Goal: Information Seeking & Learning: Learn about a topic

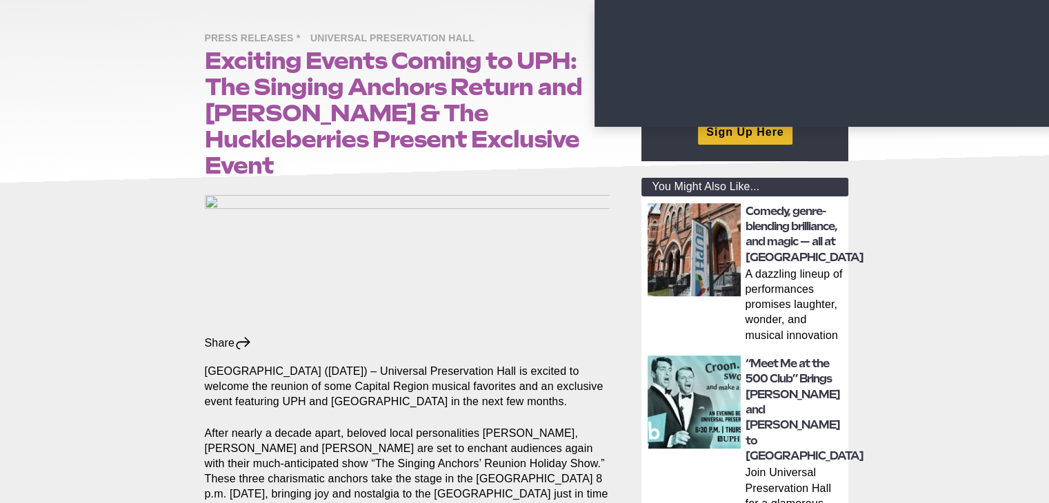
scroll to position [207, 0]
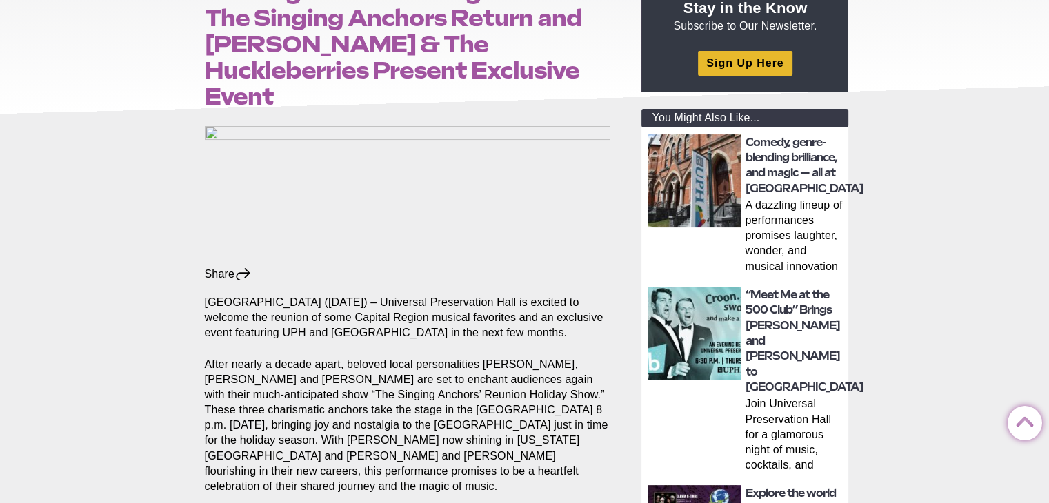
click at [783, 166] on h2 "Comedy, genre-blending brilliance, and magic — all at [GEOGRAPHIC_DATA]" at bounding box center [794, 166] width 99 height 62
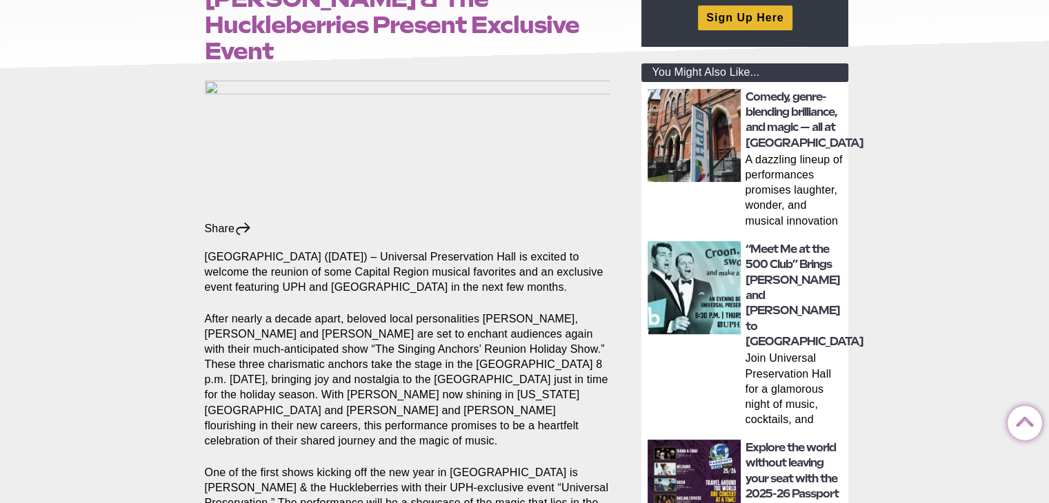
scroll to position [276, 0]
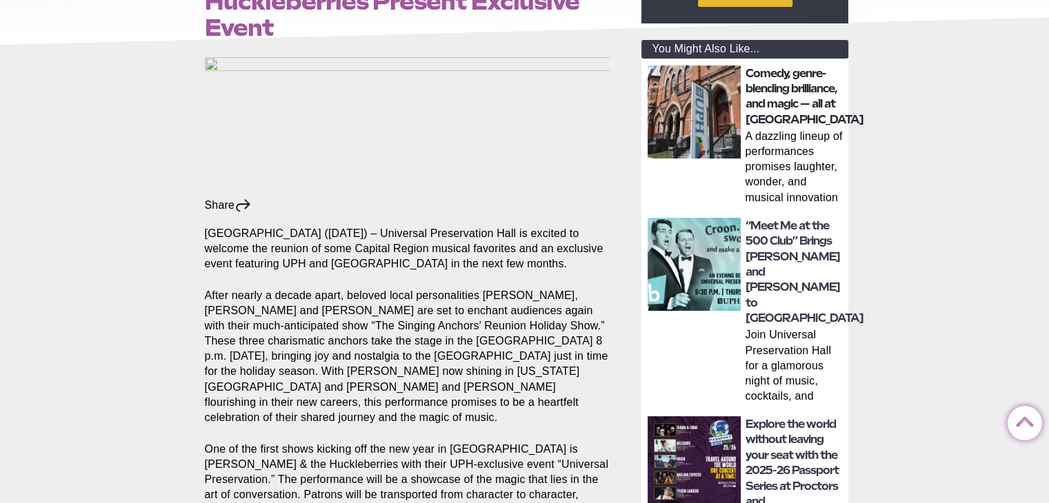
click at [768, 101] on link "Comedy, genre-blending brilliance, and magic — all at [GEOGRAPHIC_DATA]" at bounding box center [804, 96] width 118 height 59
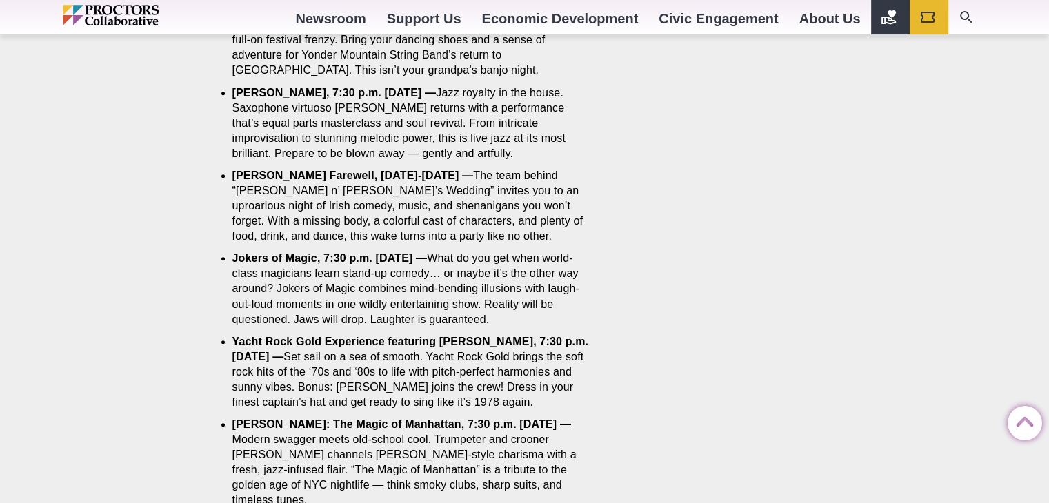
scroll to position [1310, 0]
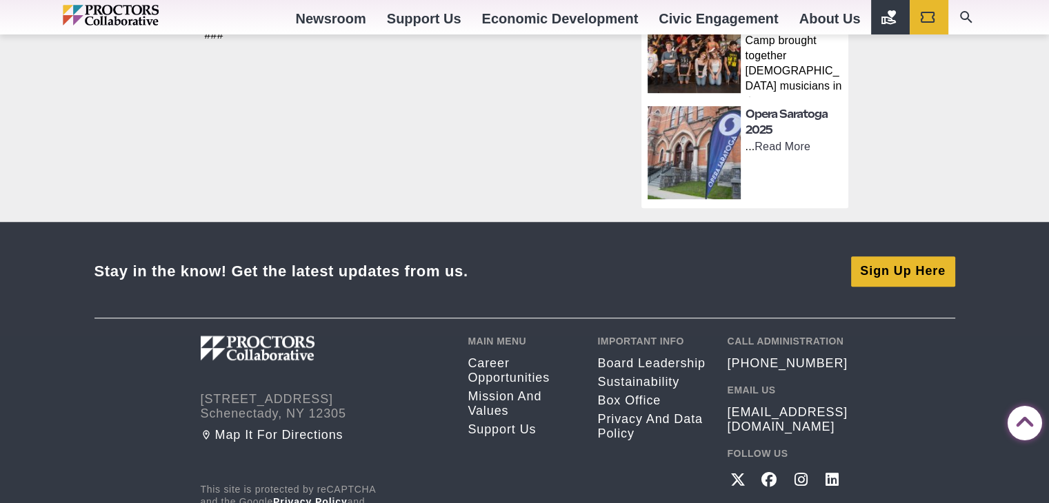
scroll to position [1022, 0]
